Goal: Task Accomplishment & Management: Manage account settings

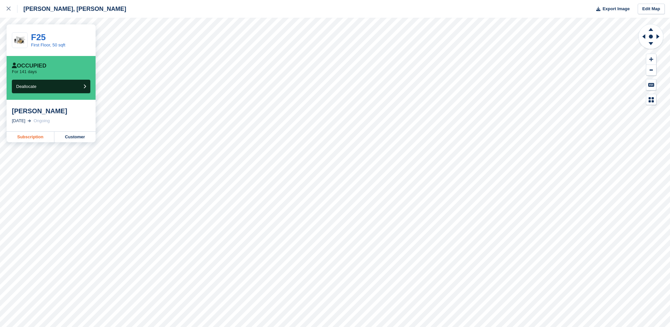
click at [40, 137] on link "Subscription" at bounding box center [31, 137] width 48 height 11
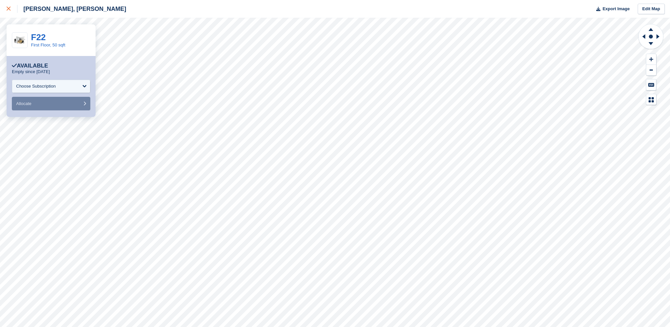
click at [7, 8] on icon at bounding box center [9, 9] width 4 height 4
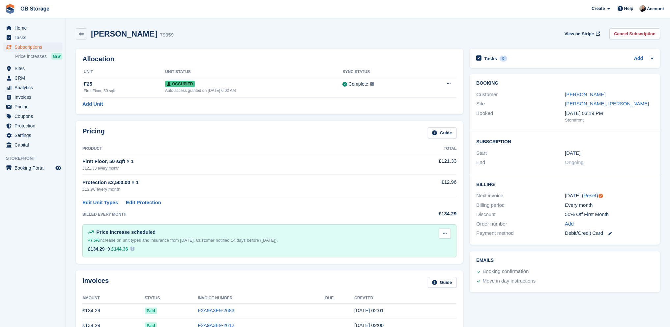
click at [442, 230] on button at bounding box center [444, 234] width 12 height 10
click at [437, 261] on p "Delete next increase" at bounding box center [418, 260] width 57 height 9
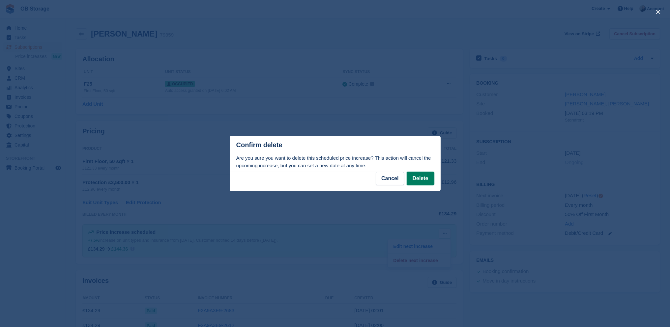
click at [421, 180] on button "Delete" at bounding box center [419, 178] width 27 height 13
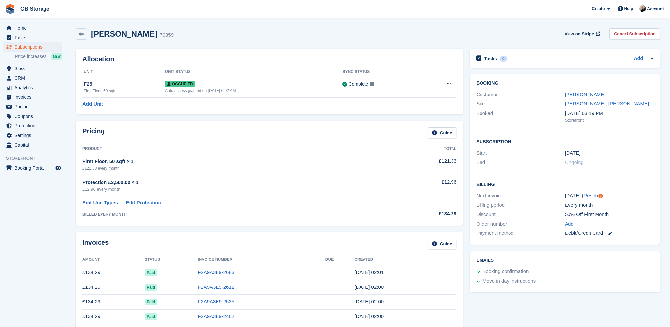
click at [554, 303] on div "Tasks 0 Add No tasks related to Subscription #79359 Booking Customer Alexis Tat…" at bounding box center [564, 325] width 197 height 561
click at [648, 34] on link "Cancel Subscription" at bounding box center [634, 33] width 51 height 11
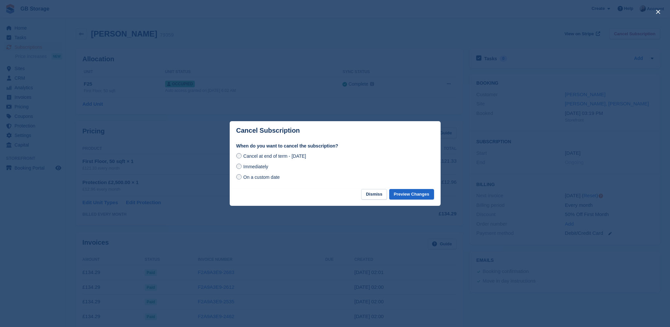
click at [258, 166] on span "Immediately" at bounding box center [255, 166] width 25 height 5
click at [404, 196] on button "Preview Changes" at bounding box center [411, 194] width 45 height 11
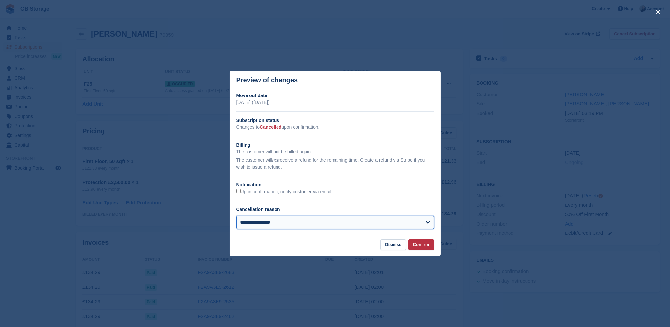
click at [386, 221] on select "**********" at bounding box center [335, 222] width 198 height 13
select select "**********"
click at [236, 216] on select "**********" at bounding box center [335, 222] width 198 height 13
click at [420, 246] on button "Confirm" at bounding box center [421, 244] width 26 height 11
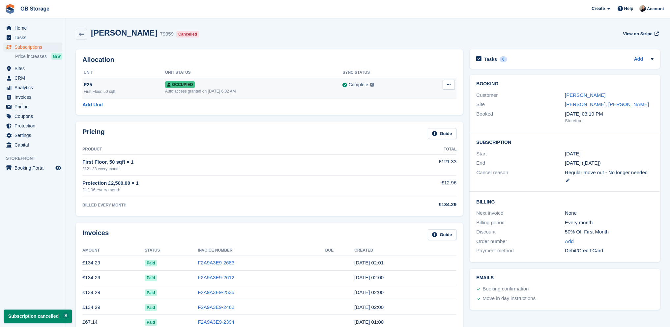
click at [448, 83] on icon at bounding box center [449, 84] width 4 height 4
click at [421, 119] on p "Deallocate" at bounding box center [422, 120] width 57 height 9
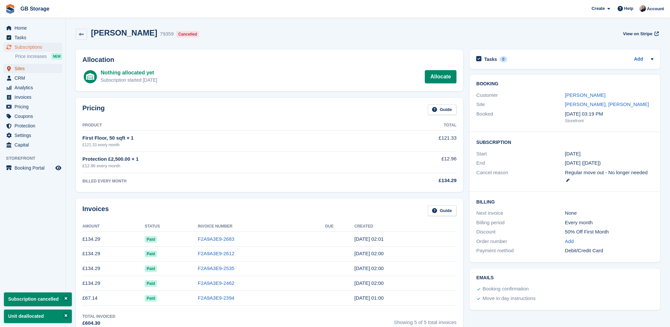
click at [25, 67] on span "Sites" at bounding box center [34, 68] width 40 height 9
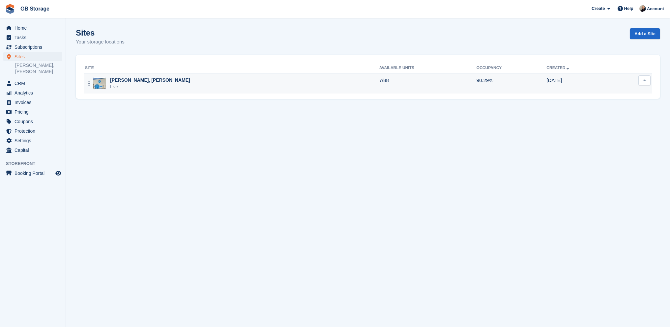
click at [161, 84] on div "Shaw, Oldham Live" at bounding box center [232, 84] width 294 height 14
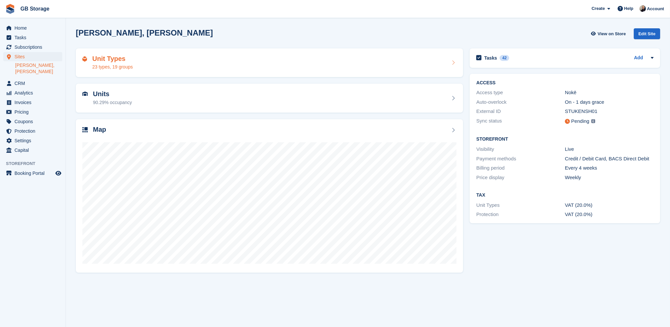
click at [170, 61] on div "Unit Types 23 types, 19 groups" at bounding box center [269, 63] width 374 height 16
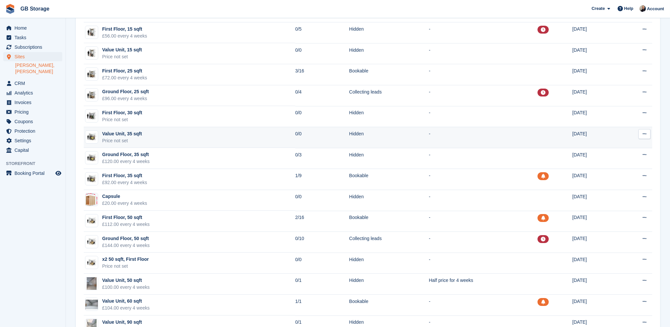
scroll to position [99, 0]
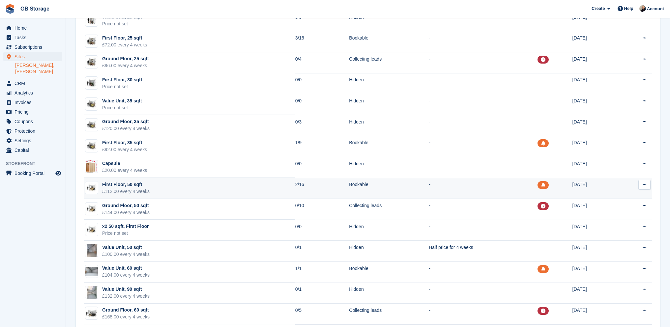
click at [646, 183] on icon at bounding box center [644, 184] width 4 height 4
click at [622, 197] on p "Edit unit type" at bounding box center [618, 197] width 57 height 9
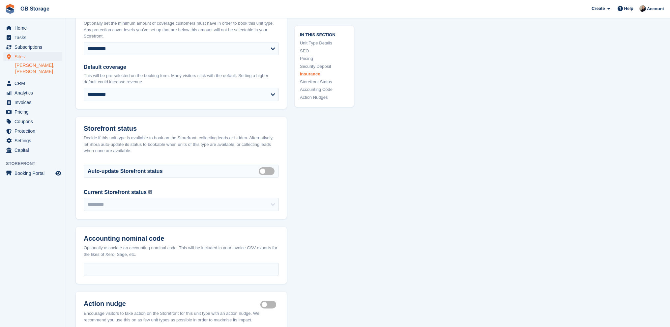
scroll to position [955, 0]
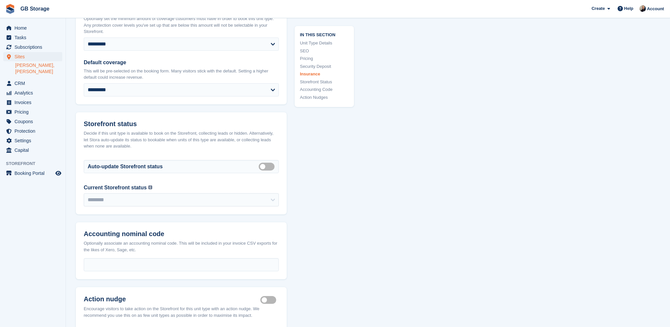
click at [313, 94] on link "Action Nudges" at bounding box center [324, 97] width 49 height 7
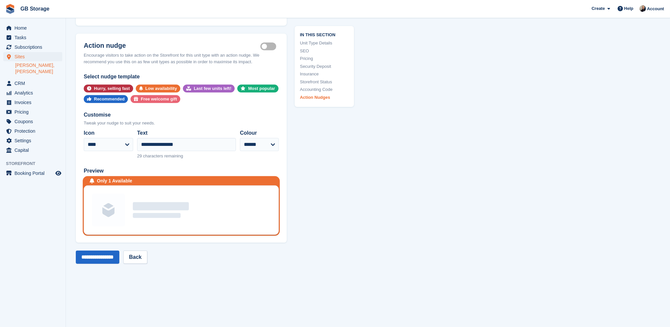
scroll to position [1216, 0]
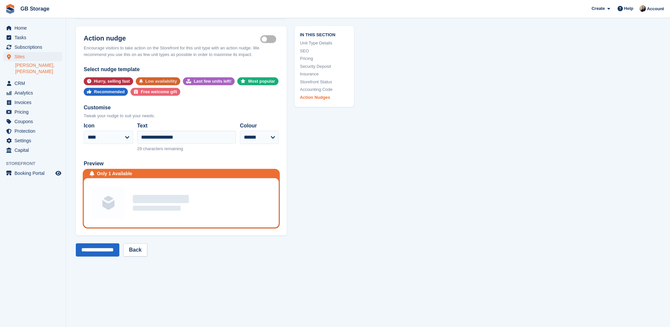
click at [167, 77] on div "Low availability" at bounding box center [161, 81] width 32 height 8
type input "**********"
click at [107, 243] on input "**********" at bounding box center [97, 249] width 43 height 13
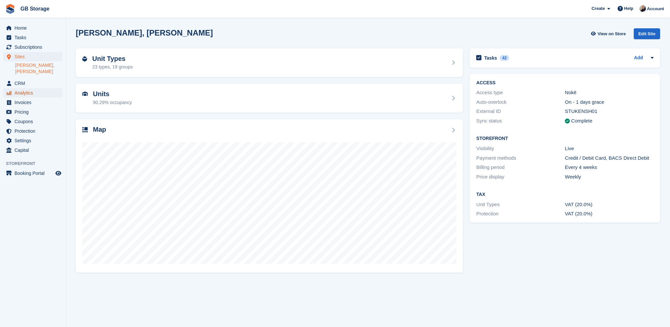
click at [24, 88] on span "Analytics" at bounding box center [34, 92] width 40 height 9
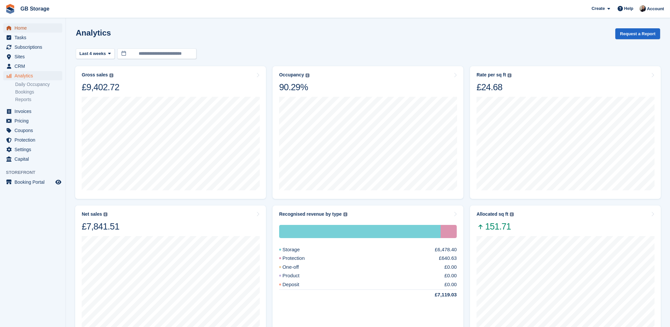
click at [31, 30] on span "Home" at bounding box center [34, 27] width 40 height 9
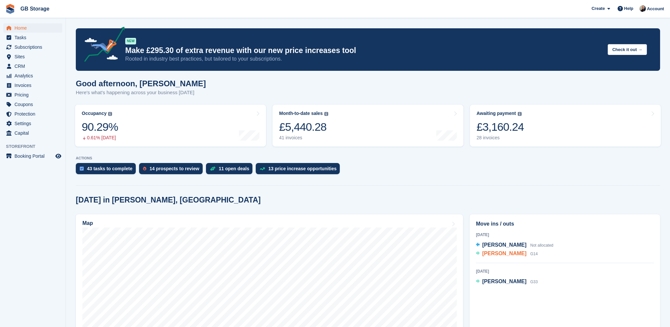
click at [510, 256] on span "[PERSON_NAME]" at bounding box center [504, 254] width 44 height 6
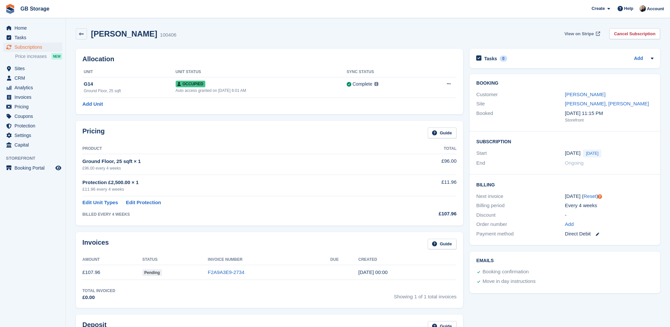
click at [570, 35] on span "View on Stripe" at bounding box center [578, 34] width 29 height 7
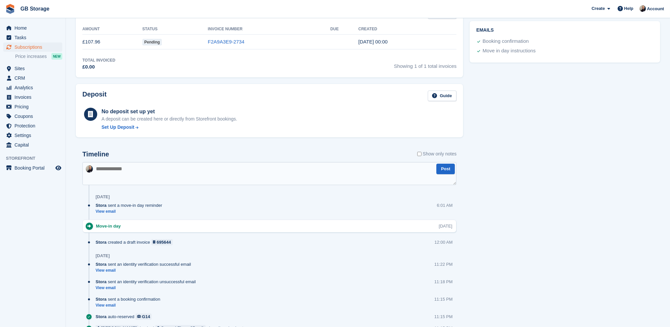
scroll to position [261, 0]
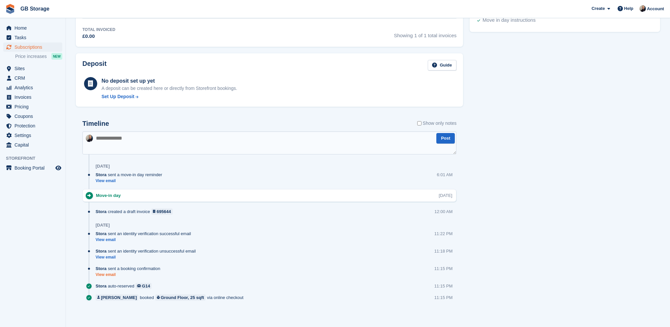
click at [106, 274] on link "View email" at bounding box center [130, 275] width 68 height 6
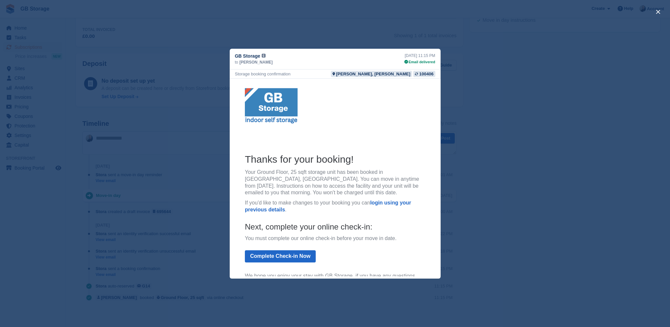
scroll to position [0, 0]
click at [521, 151] on div "close" at bounding box center [335, 163] width 670 height 327
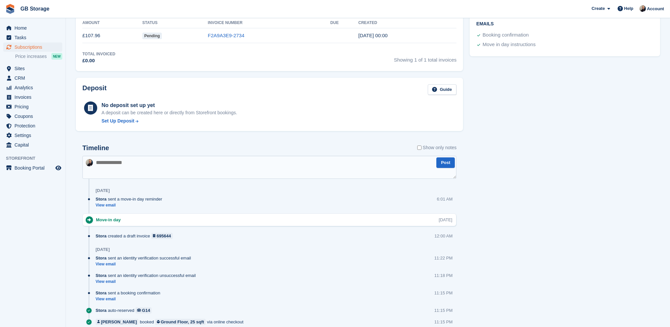
scroll to position [228, 0]
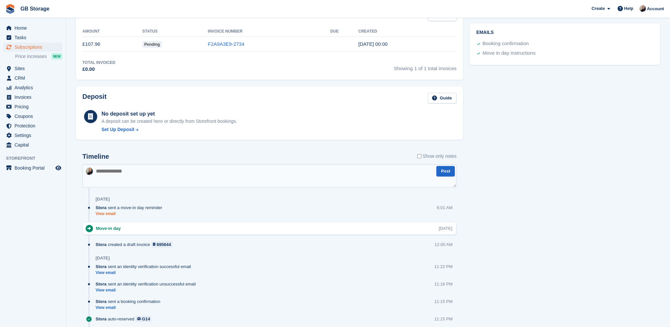
click at [108, 211] on link "View email" at bounding box center [131, 214] width 70 height 6
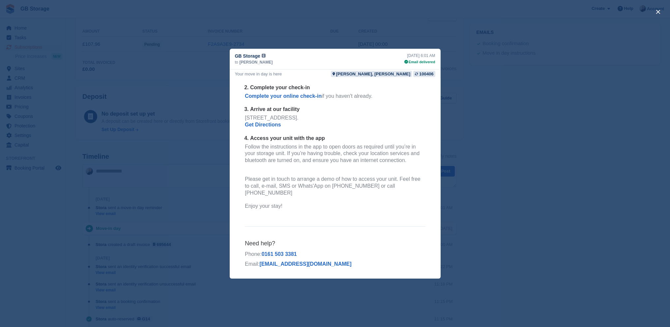
scroll to position [261, 0]
click at [585, 170] on div "close" at bounding box center [335, 163] width 670 height 327
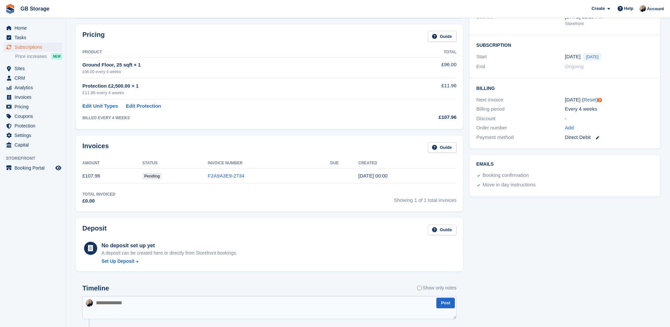
scroll to position [0, 0]
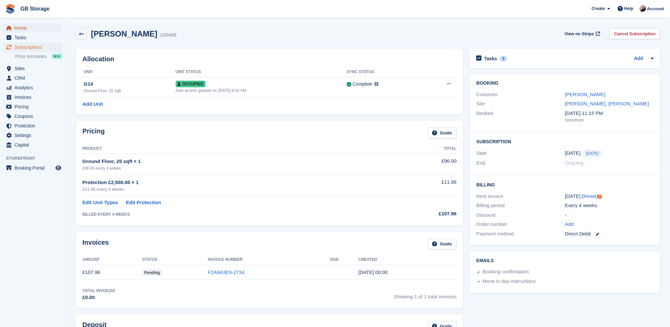
click at [17, 27] on span "Home" at bounding box center [34, 27] width 40 height 9
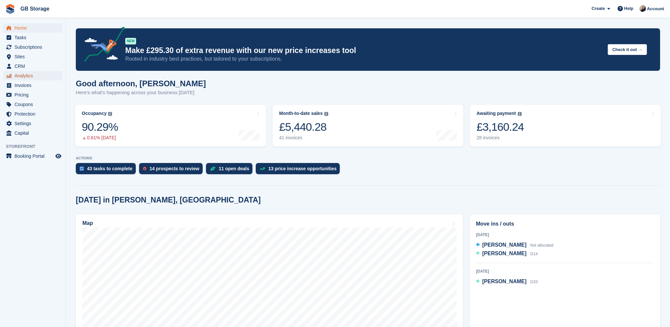
click at [18, 76] on span "Analytics" at bounding box center [34, 75] width 40 height 9
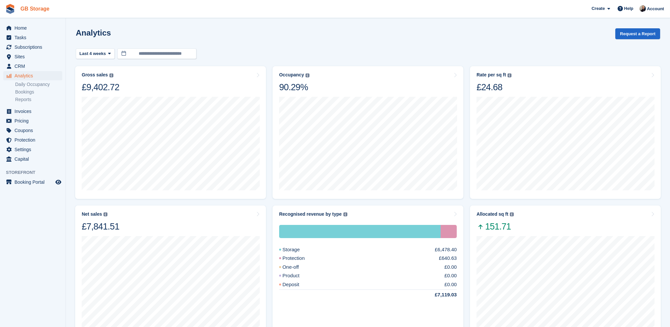
click at [36, 8] on link "GB Storage" at bounding box center [35, 8] width 34 height 11
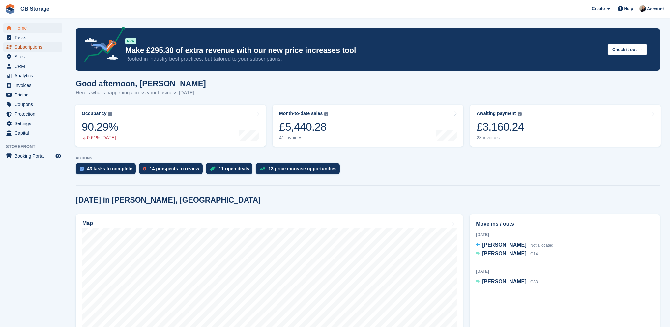
click at [37, 43] on span "Subscriptions" at bounding box center [34, 46] width 40 height 9
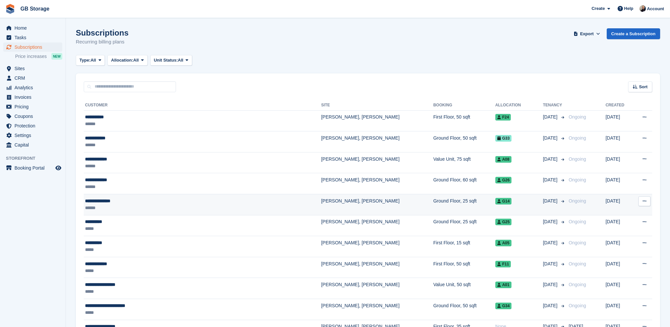
click at [117, 200] on div "**********" at bounding box center [167, 201] width 165 height 7
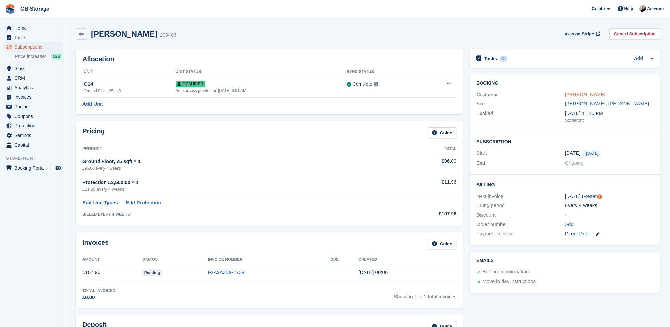
click at [594, 93] on link "Andrea Rogerson" at bounding box center [584, 95] width 41 height 6
